Goal: Information Seeking & Learning: Learn about a topic

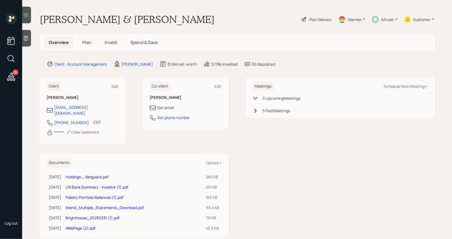
click at [109, 43] on span "Invest" at bounding box center [111, 42] width 12 height 6
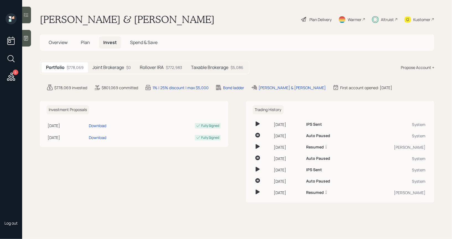
click at [109, 68] on h5 "Joint Brokerage" at bounding box center [108, 67] width 32 height 5
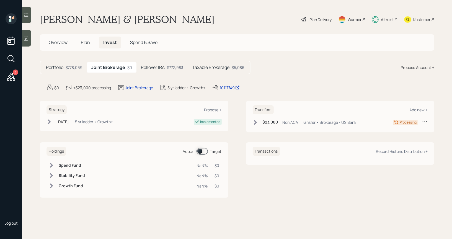
click at [254, 120] on icon at bounding box center [255, 122] width 3 height 5
